Goal: Transaction & Acquisition: Purchase product/service

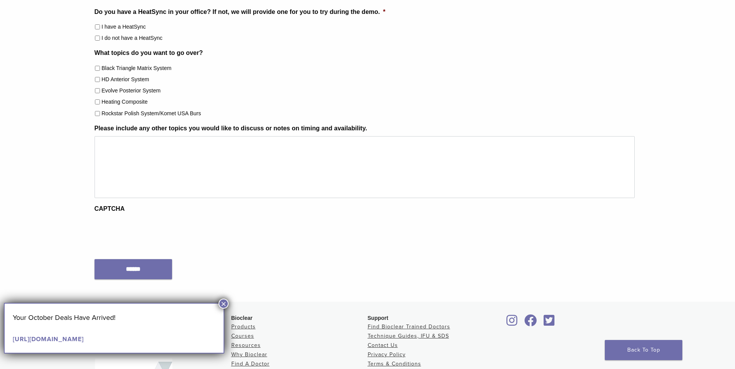
scroll to position [457, 0]
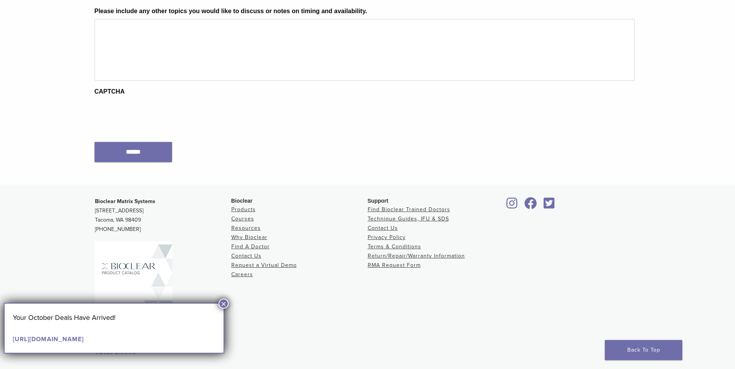
click at [222, 302] on button "×" at bounding box center [223, 304] width 10 height 10
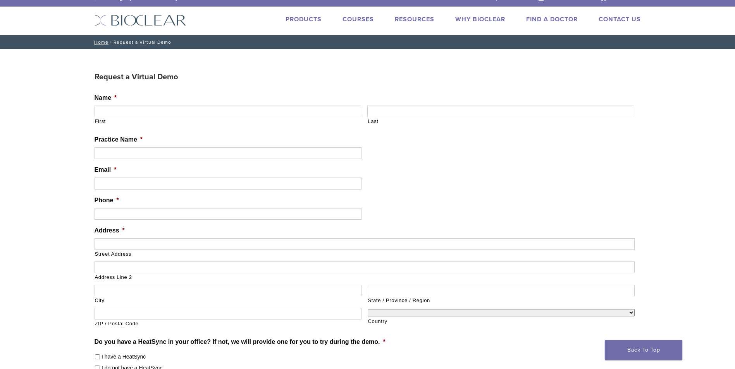
scroll to position [0, 0]
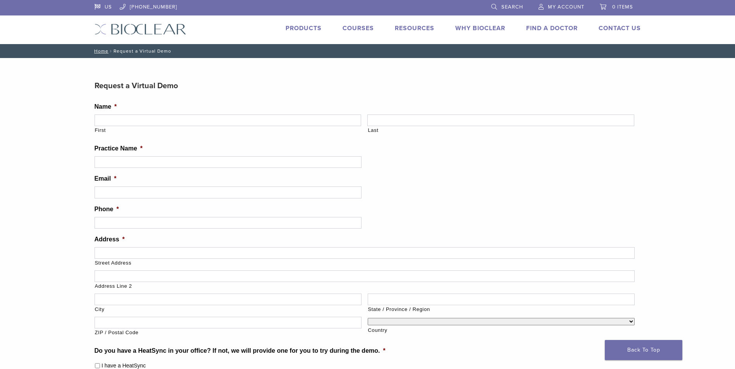
click at [365, 30] on link "Courses" at bounding box center [357, 28] width 31 height 8
click at [302, 29] on link "Products" at bounding box center [303, 28] width 36 height 8
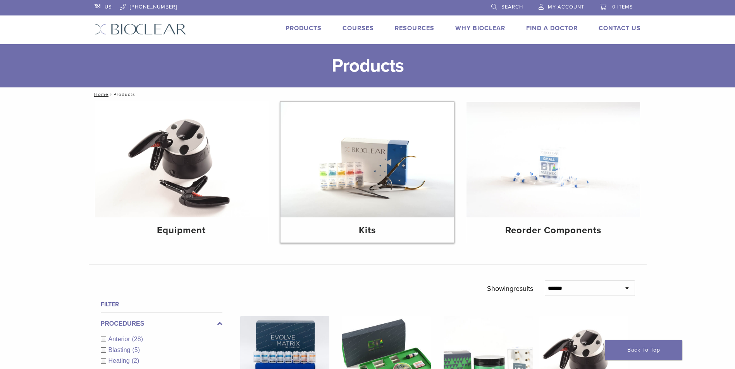
click at [370, 194] on img at bounding box center [366, 160] width 173 height 116
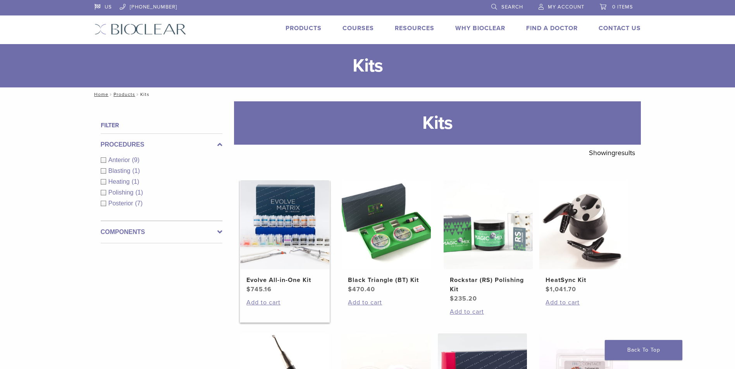
click at [299, 283] on h2 "Evolve All-in-One Kit" at bounding box center [284, 280] width 77 height 9
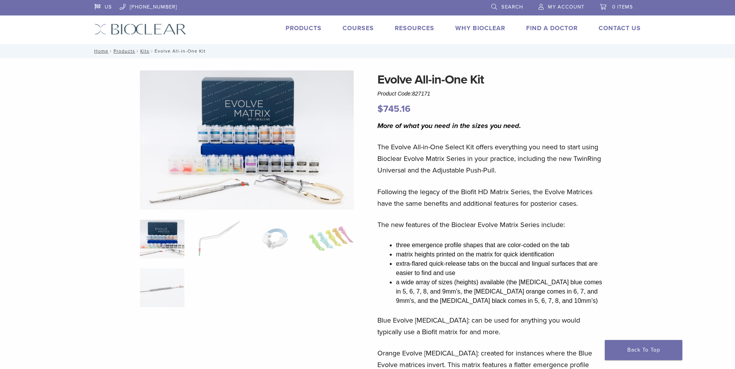
click at [235, 179] on img at bounding box center [247, 139] width 214 height 139
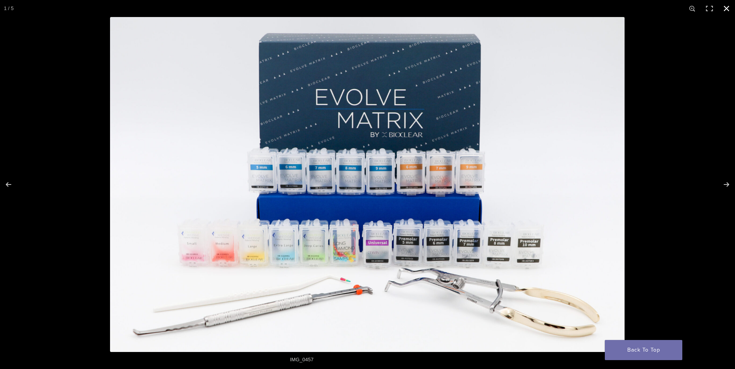
click at [725, 4] on button "Close (Esc)" at bounding box center [726, 8] width 17 height 17
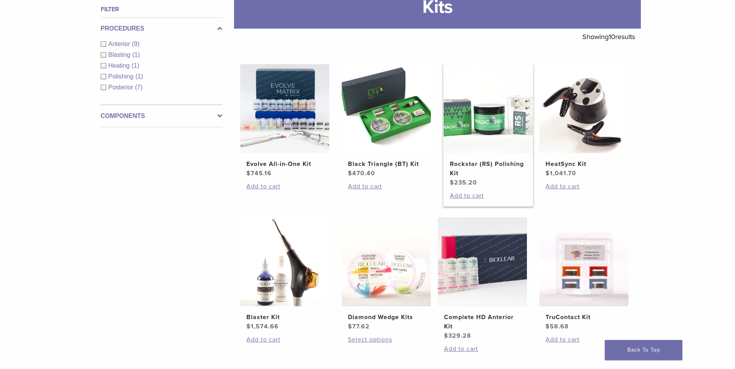
scroll to position [194, 0]
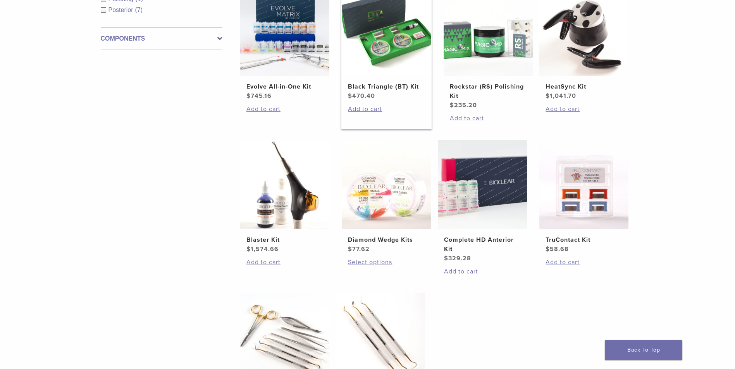
click at [374, 82] on h2 "Black Triangle (BT) Kit" at bounding box center [386, 86] width 77 height 9
click at [487, 209] on img at bounding box center [482, 184] width 89 height 89
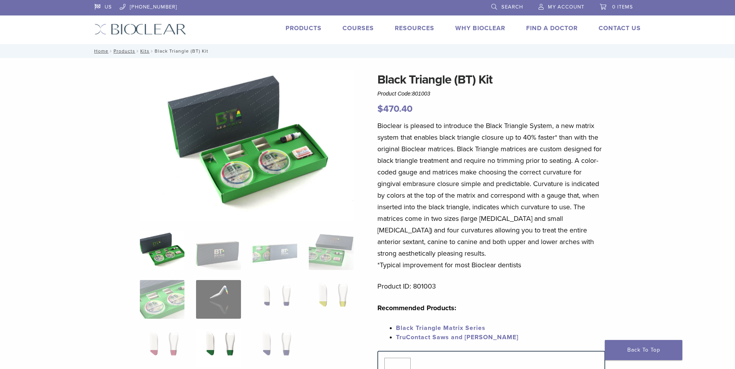
scroll to position [77, 0]
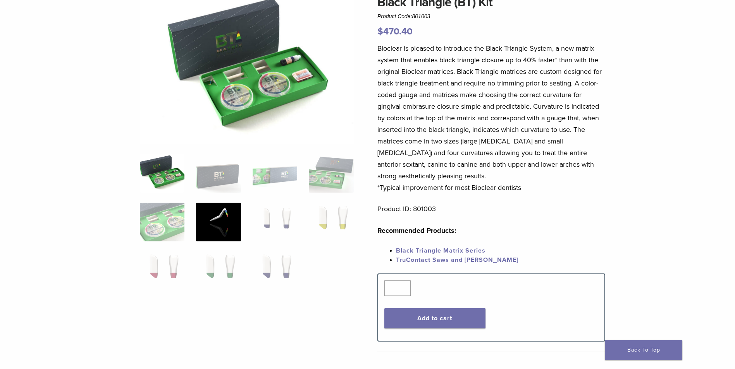
click at [220, 220] on img at bounding box center [218, 222] width 45 height 39
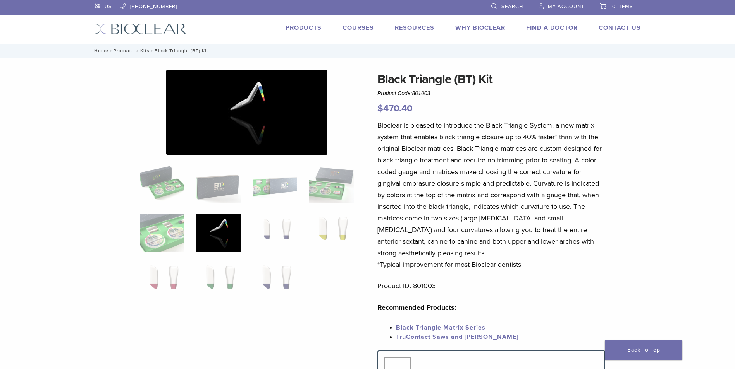
scroll to position [0, 0]
click at [264, 105] on img at bounding box center [246, 112] width 161 height 85
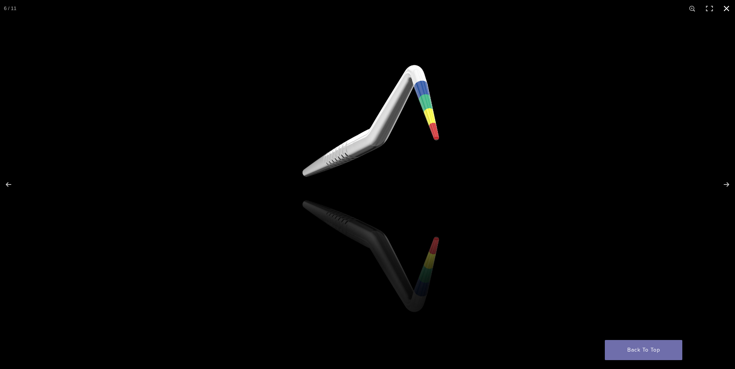
click at [728, 8] on button "Close (Esc)" at bounding box center [726, 8] width 17 height 17
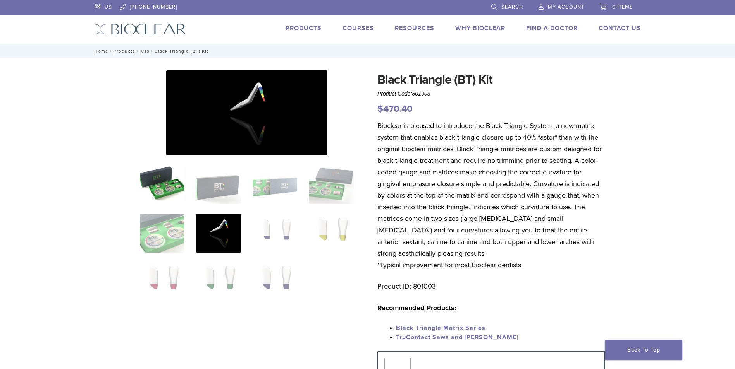
click at [150, 192] on img at bounding box center [162, 184] width 45 height 39
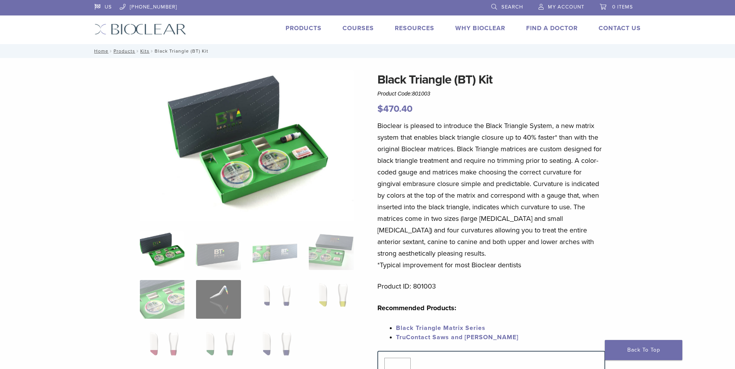
click at [244, 161] on img at bounding box center [247, 145] width 214 height 151
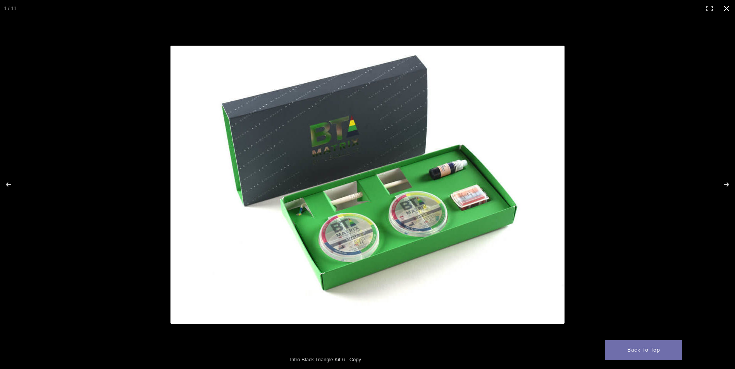
click at [727, 8] on button "Close (Esc)" at bounding box center [726, 8] width 17 height 17
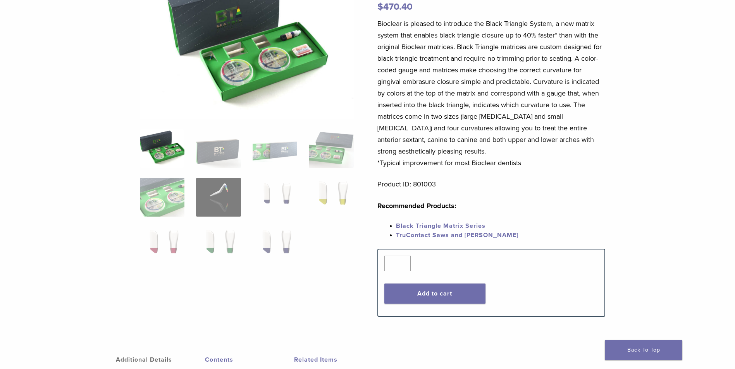
scroll to position [116, 0]
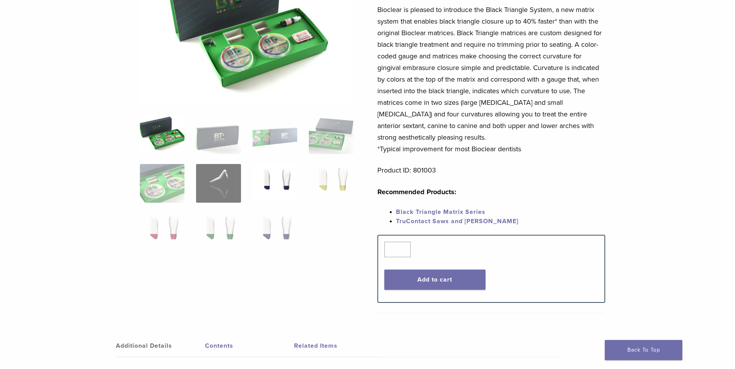
click at [277, 179] on img at bounding box center [274, 183] width 45 height 39
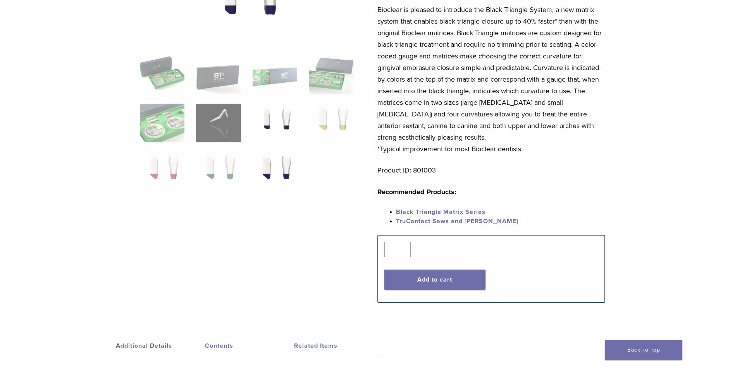
scroll to position [0, 0]
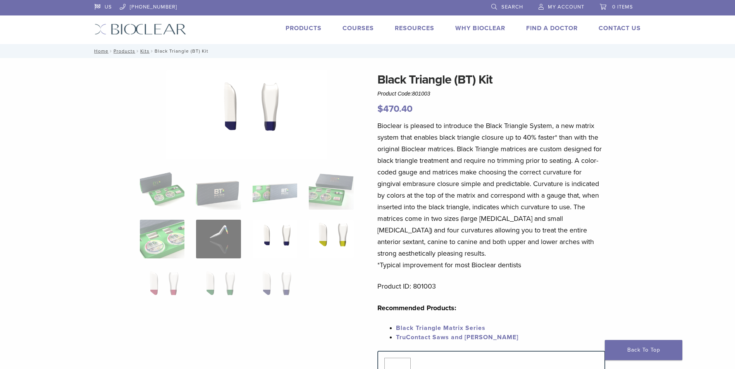
click at [342, 234] on img at bounding box center [331, 239] width 45 height 39
click at [230, 232] on img at bounding box center [218, 239] width 45 height 39
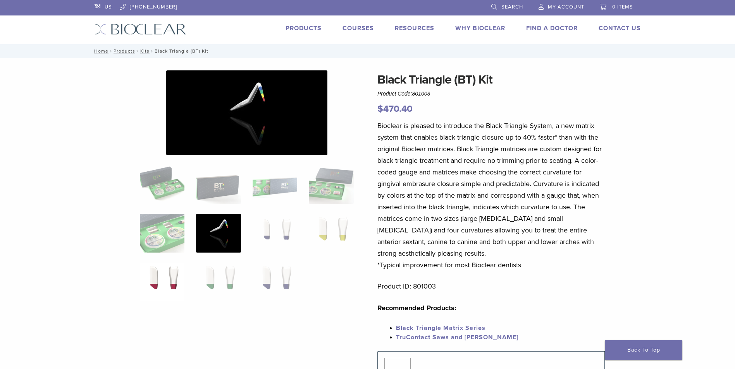
click at [164, 284] on img at bounding box center [162, 282] width 45 height 39
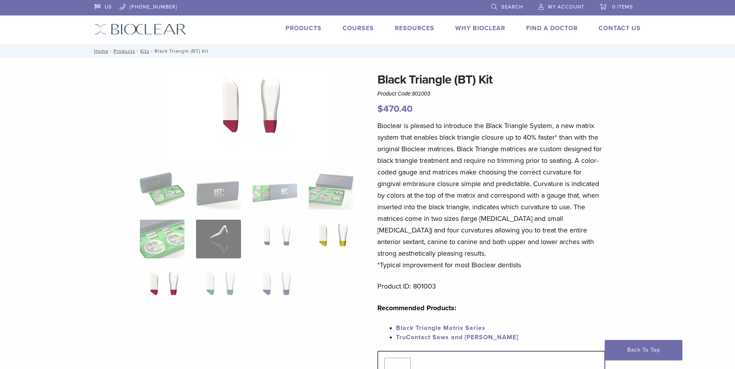
click at [321, 242] on img at bounding box center [331, 239] width 45 height 39
click at [231, 289] on img at bounding box center [218, 288] width 45 height 39
click at [272, 287] on img at bounding box center [274, 288] width 45 height 39
click at [271, 254] on img at bounding box center [274, 239] width 45 height 39
click at [276, 286] on img at bounding box center [274, 288] width 45 height 39
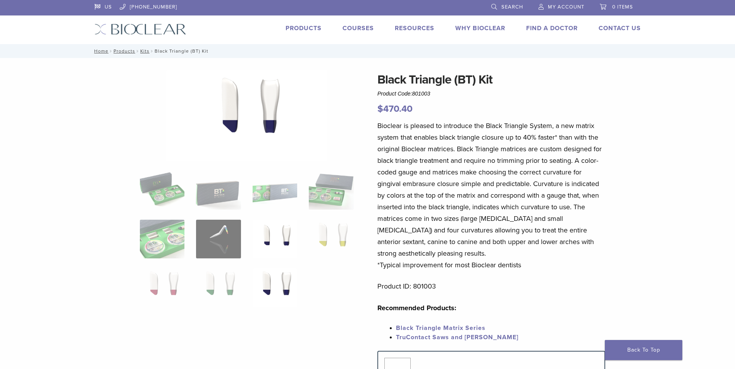
drag, startPoint x: 283, startPoint y: 233, endPoint x: 287, endPoint y: 274, distance: 41.6
click at [283, 244] on img at bounding box center [274, 239] width 45 height 39
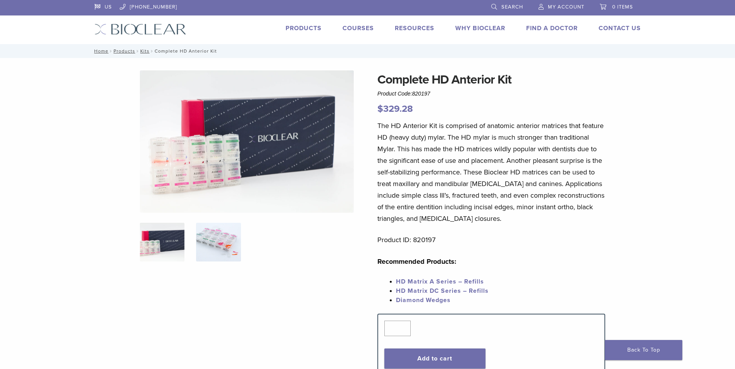
click at [223, 235] on img at bounding box center [218, 242] width 45 height 39
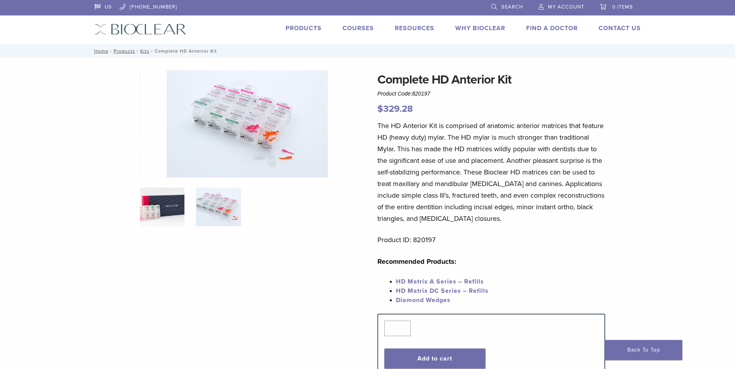
click at [176, 212] on img at bounding box center [162, 207] width 45 height 39
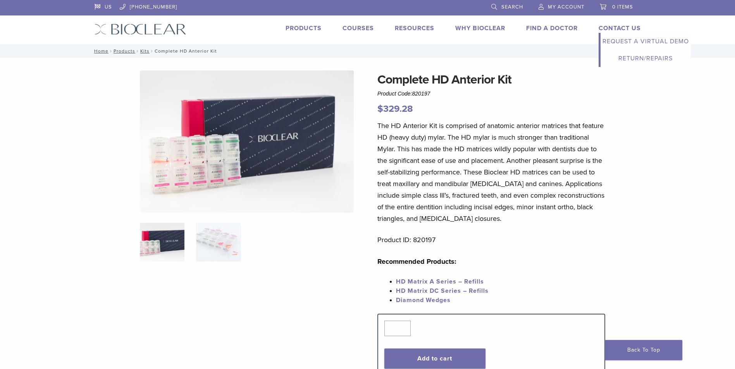
click at [640, 41] on link "Request a Virtual Demo" at bounding box center [645, 41] width 90 height 17
